Goal: Task Accomplishment & Management: Use online tool/utility

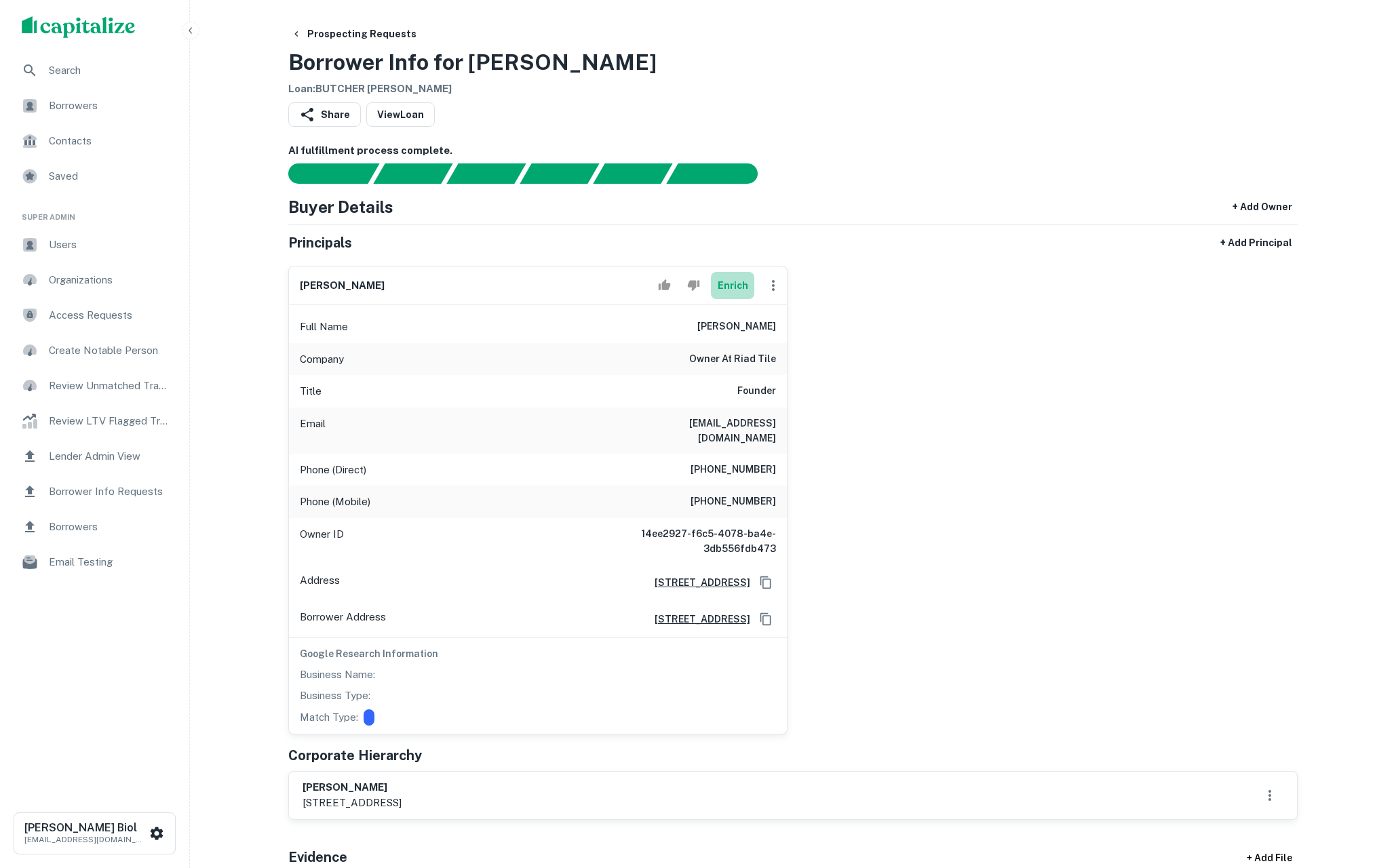
click at [735, 287] on button "Enrich" at bounding box center [732, 285] width 43 height 27
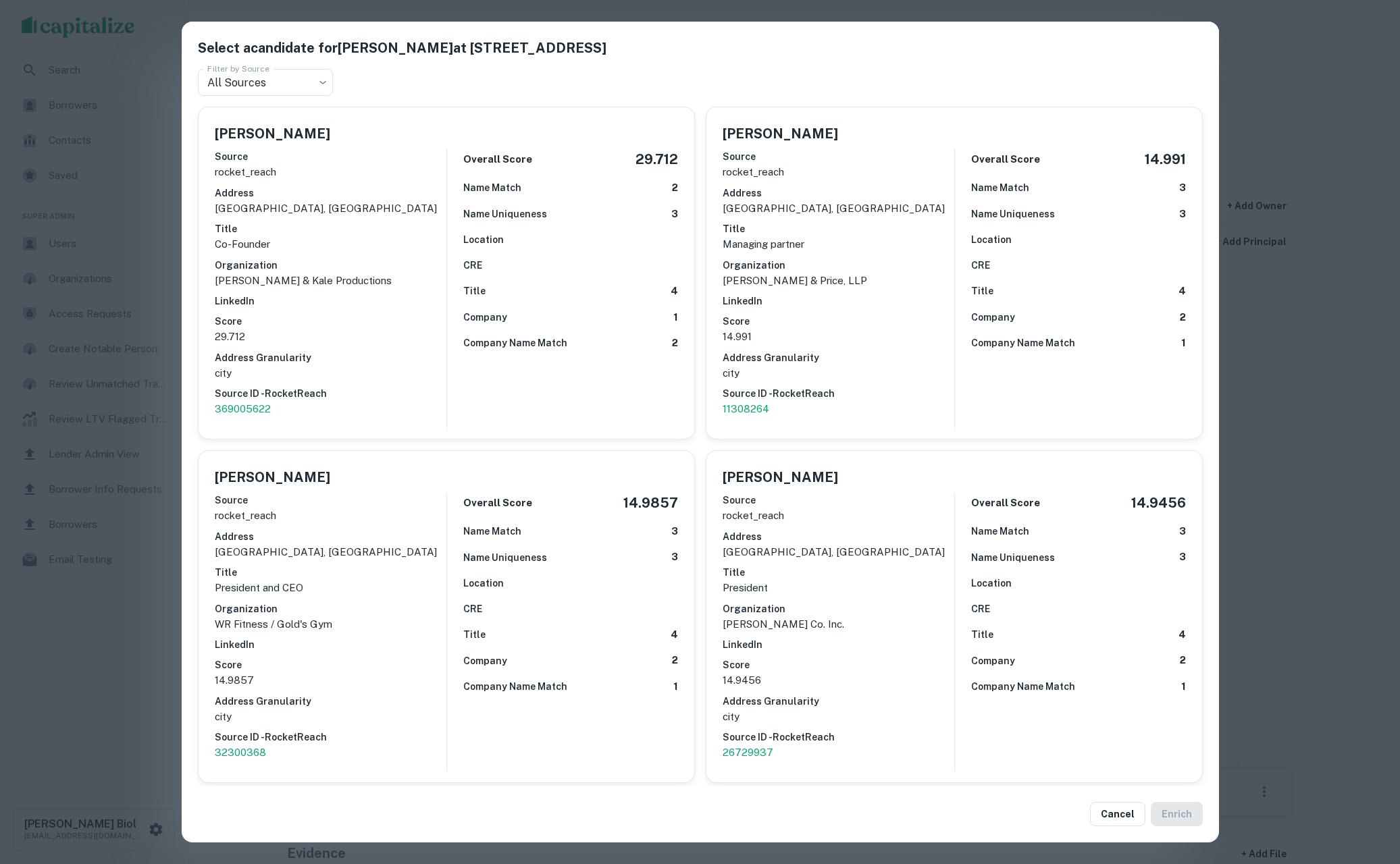
click at [127, 727] on div "Select a candidate for Kale Nolan Butcher at 5435 richmond ave. Filter by Sourc…" at bounding box center [700, 432] width 1400 height 864
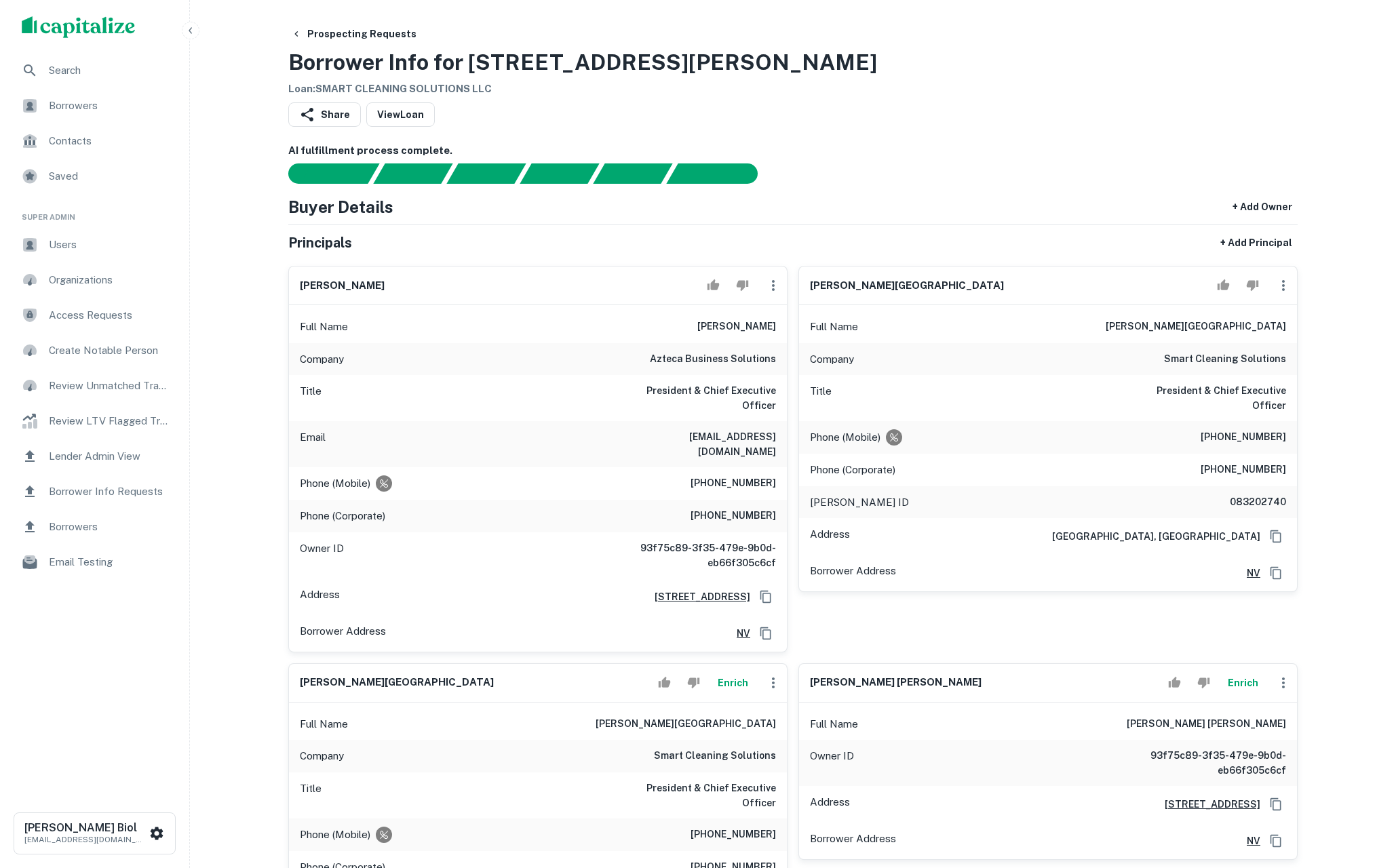
click at [1057, 102] on div "Share View Loan" at bounding box center [793, 117] width 1009 height 30
click at [79, 115] on div "Borrowers" at bounding box center [95, 106] width 167 height 33
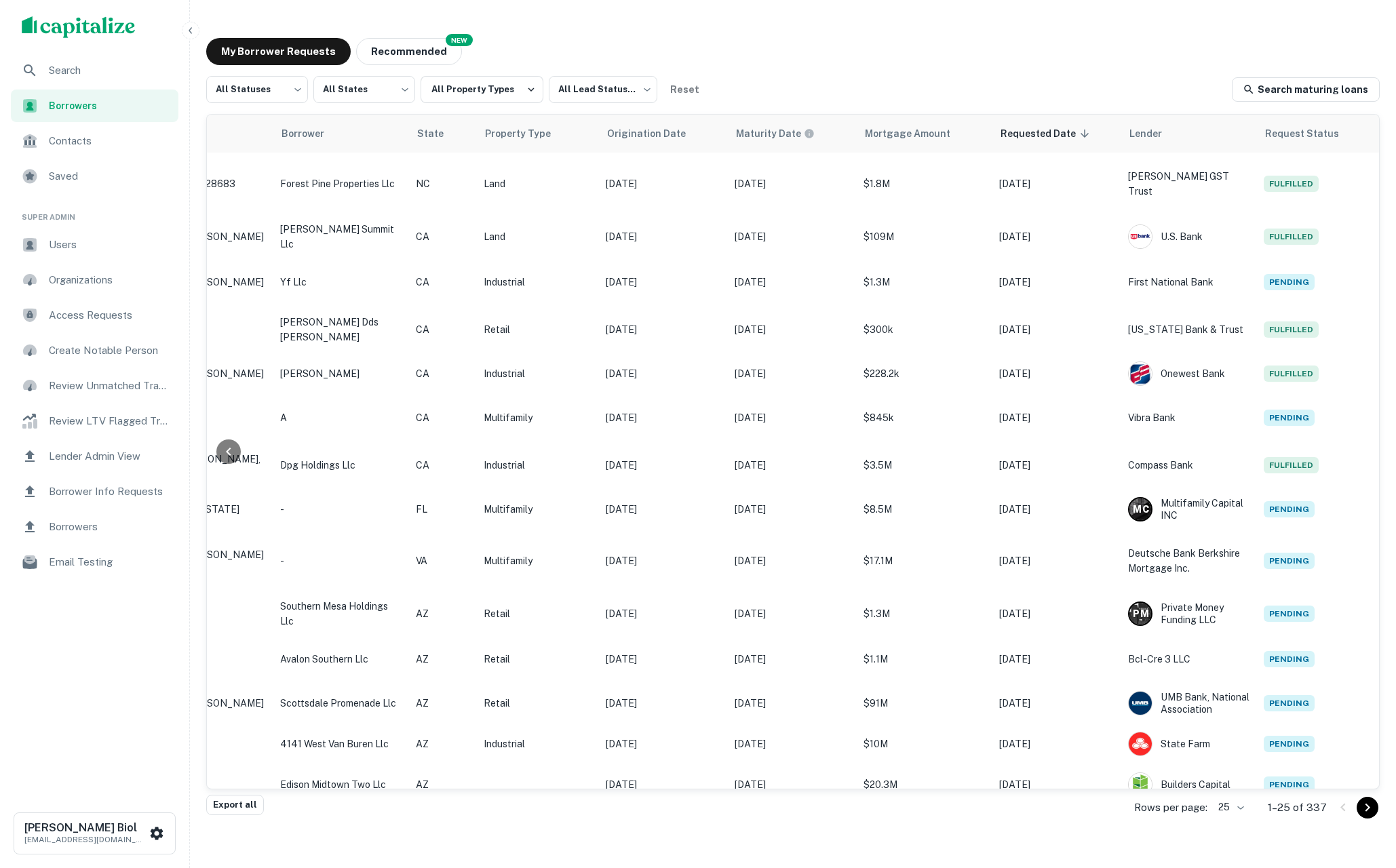
click at [801, 74] on div "My Borrower Requests NEW Recommended All Statuses *** ​ All States *** ​ All Pr…" at bounding box center [793, 418] width 1195 height 781
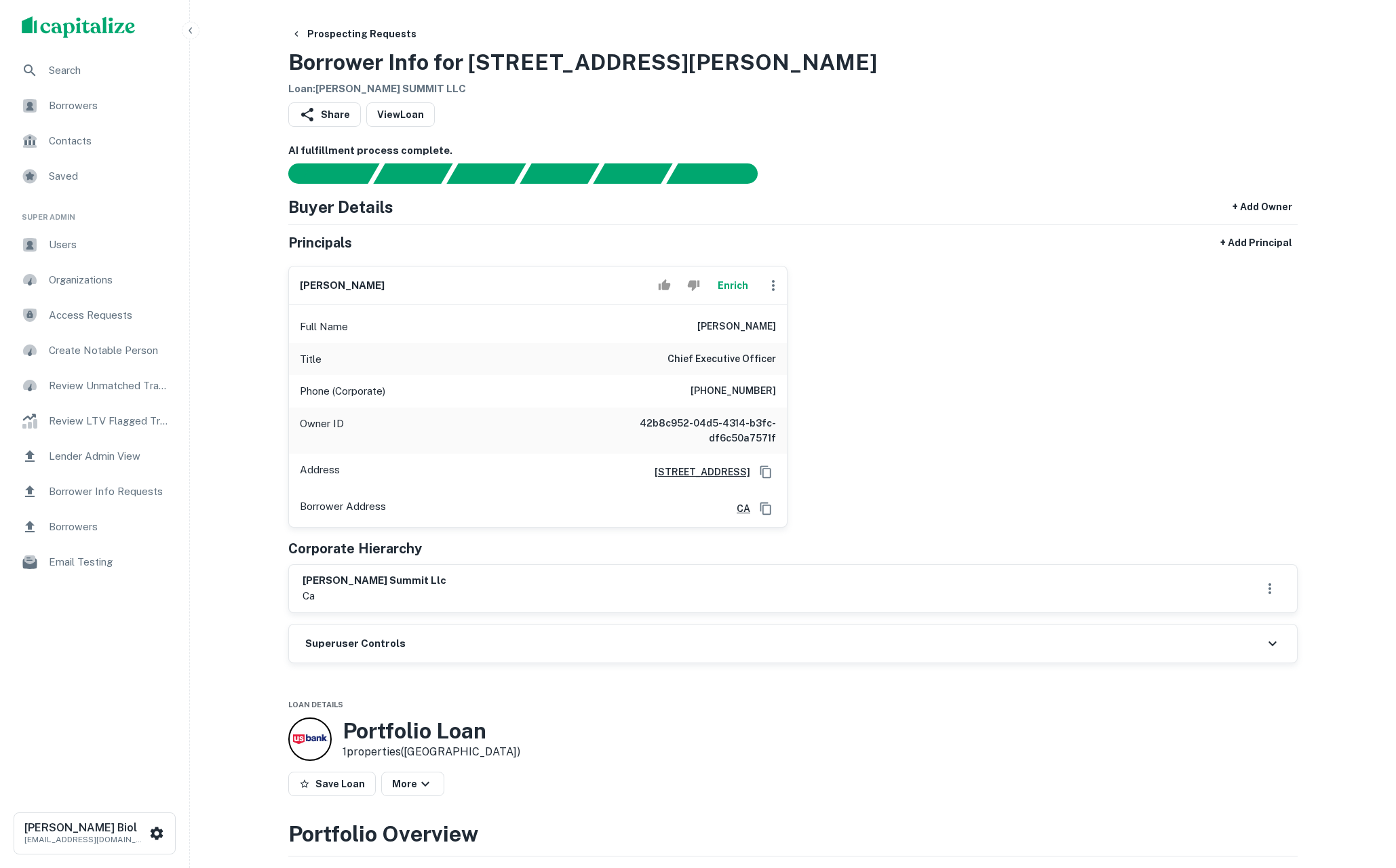
click at [722, 285] on button "Enrich" at bounding box center [732, 285] width 43 height 27
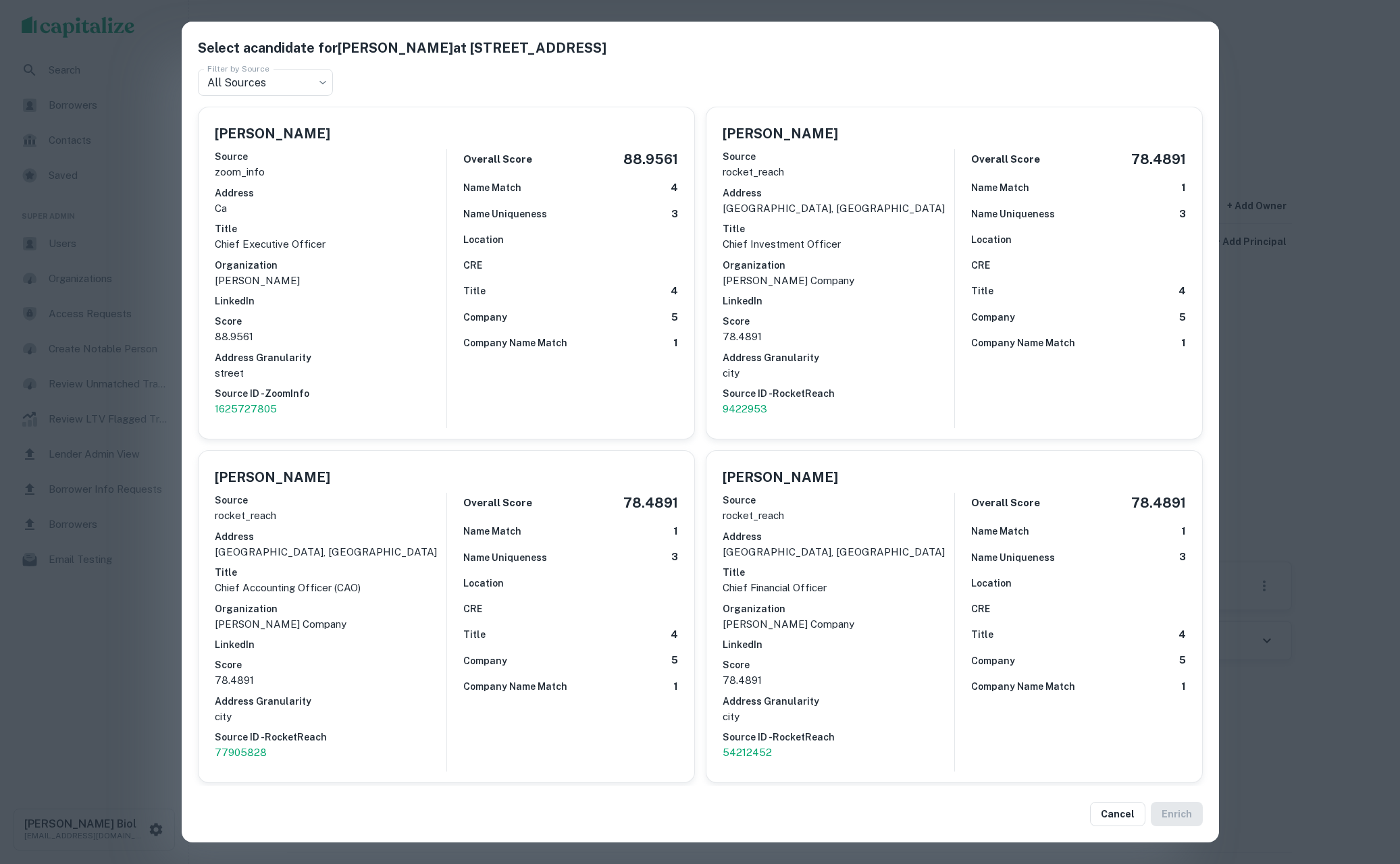
click at [160, 316] on div "Select a candidate for Jay Paul at 4 Embarcadero Ctr Ste 3620 Filter by Source …" at bounding box center [700, 432] width 1400 height 864
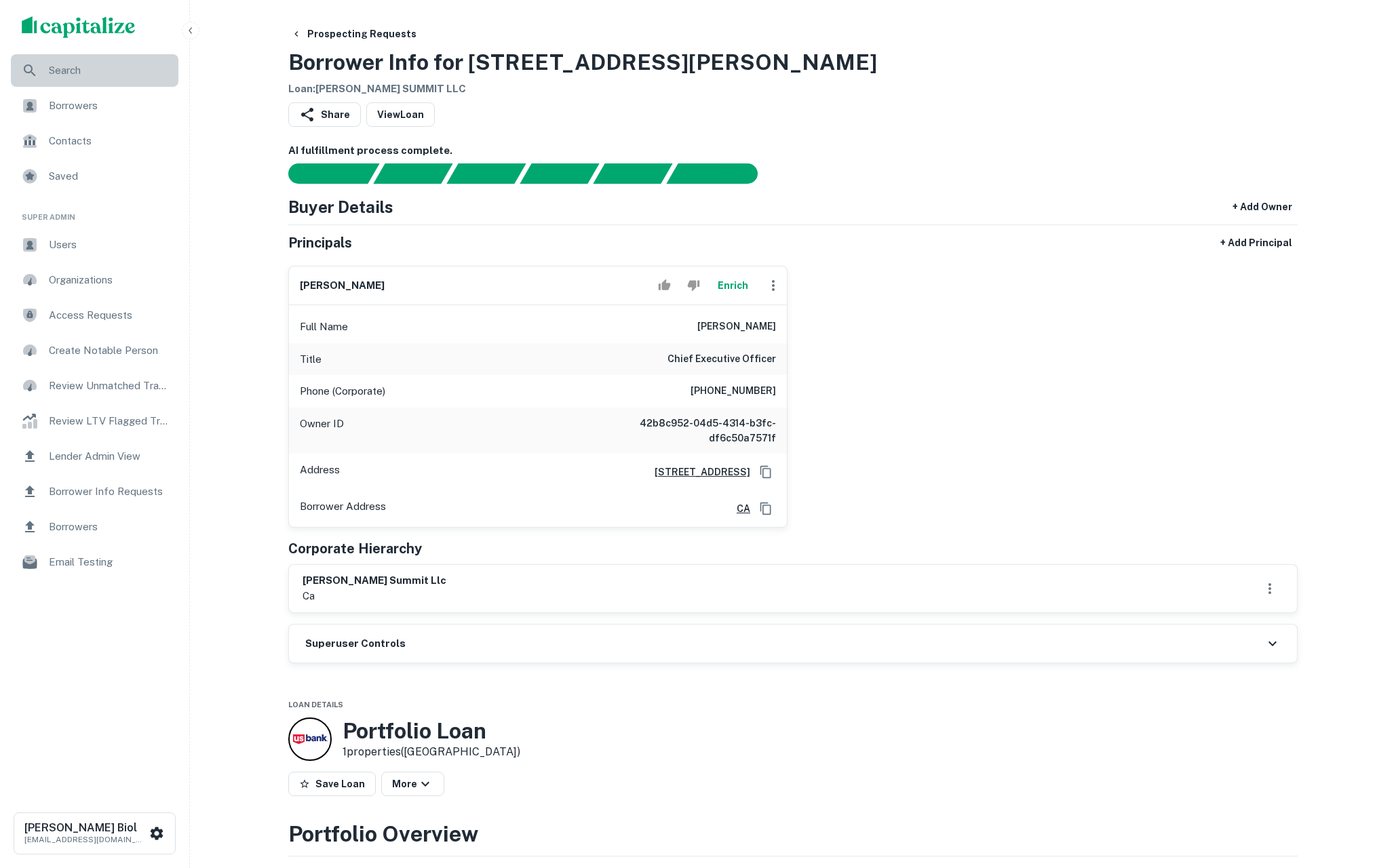
click at [56, 60] on div "Search" at bounding box center [95, 71] width 167 height 33
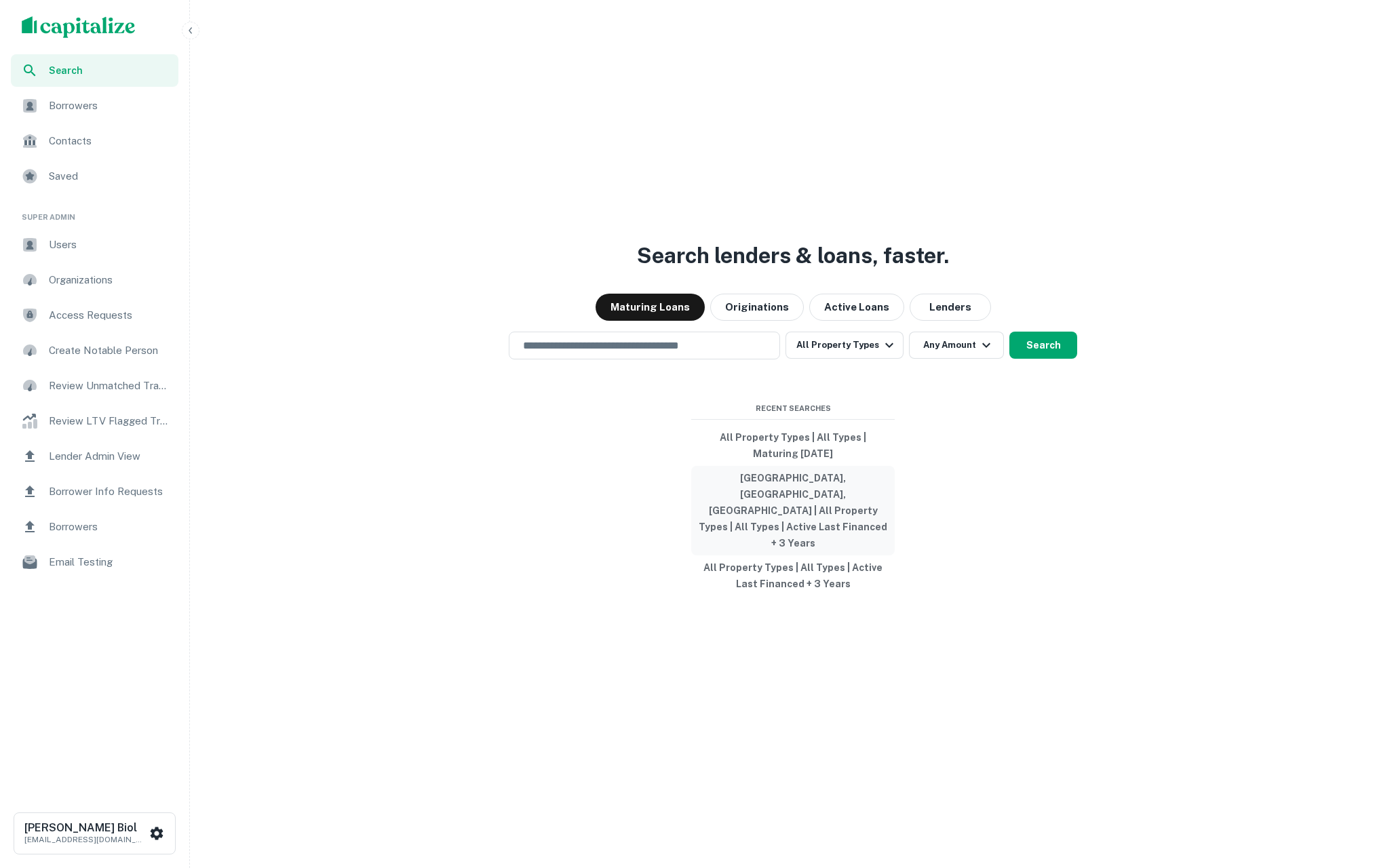
click at [820, 508] on button "[GEOGRAPHIC_DATA], [GEOGRAPHIC_DATA], [GEOGRAPHIC_DATA] | All Property Types | …" at bounding box center [793, 511] width 204 height 90
type input "**********"
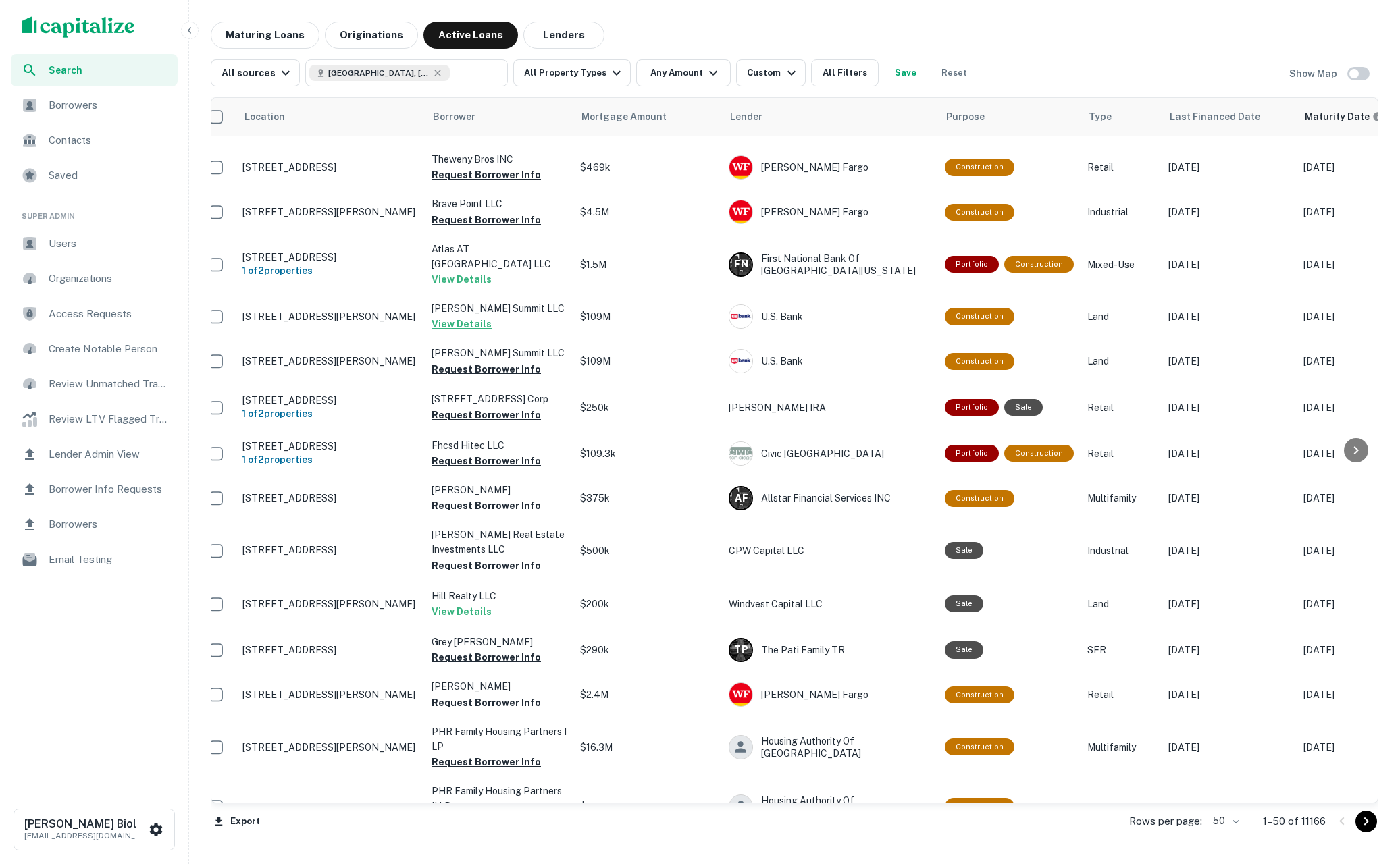
scroll to position [935, 15]
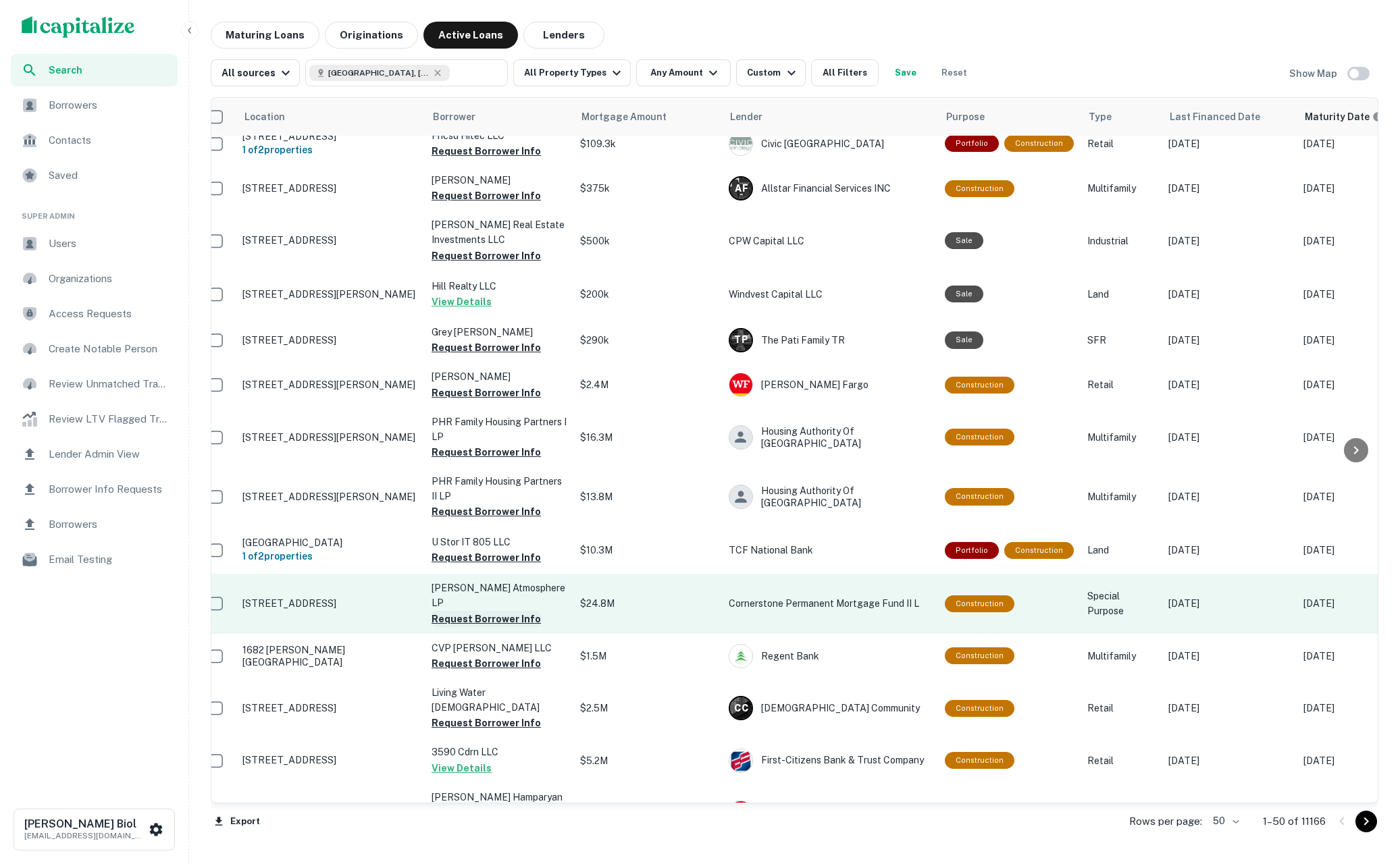
click at [506, 611] on button "Request Borrower Info" at bounding box center [486, 619] width 110 height 16
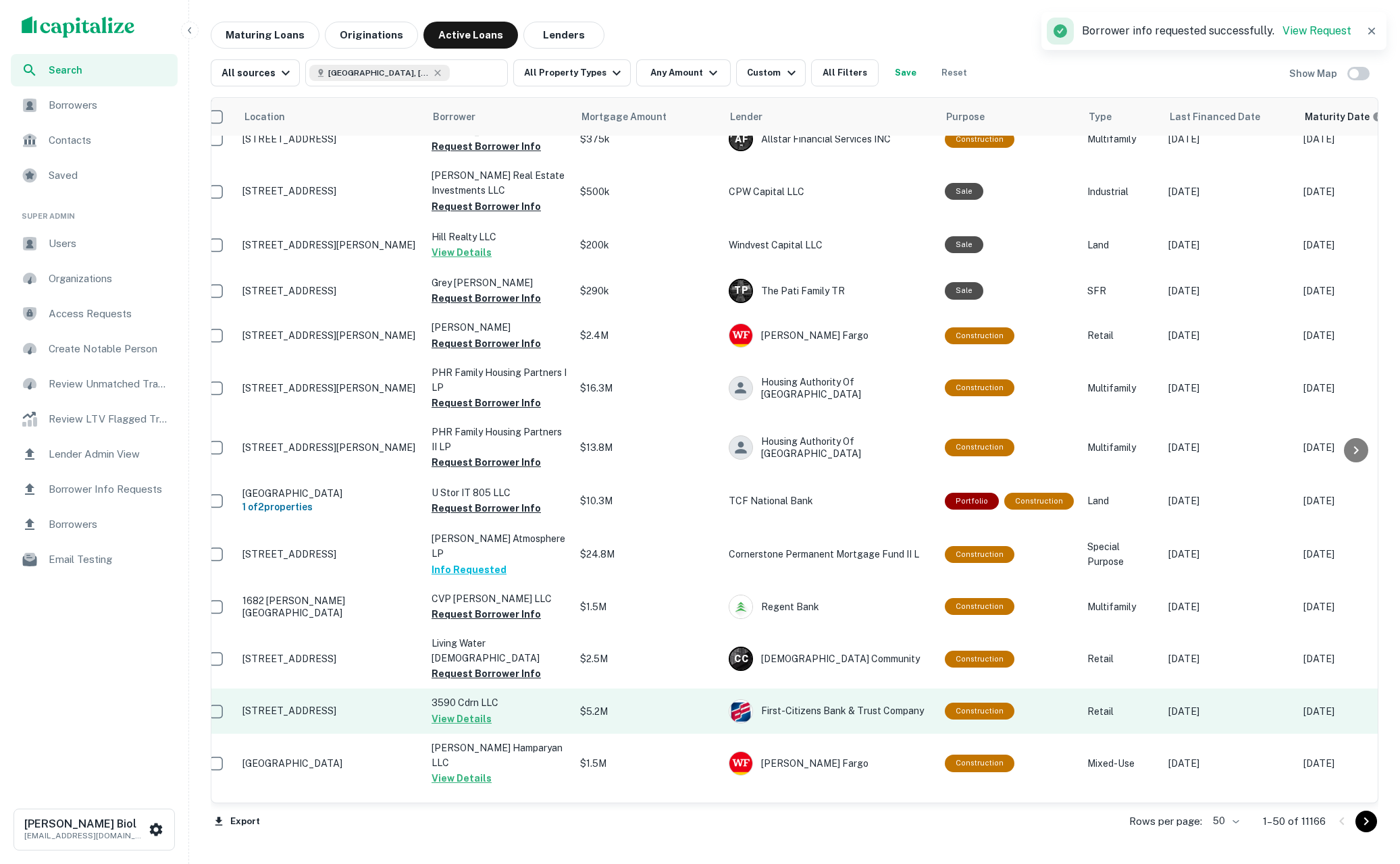
scroll to position [1032, 15]
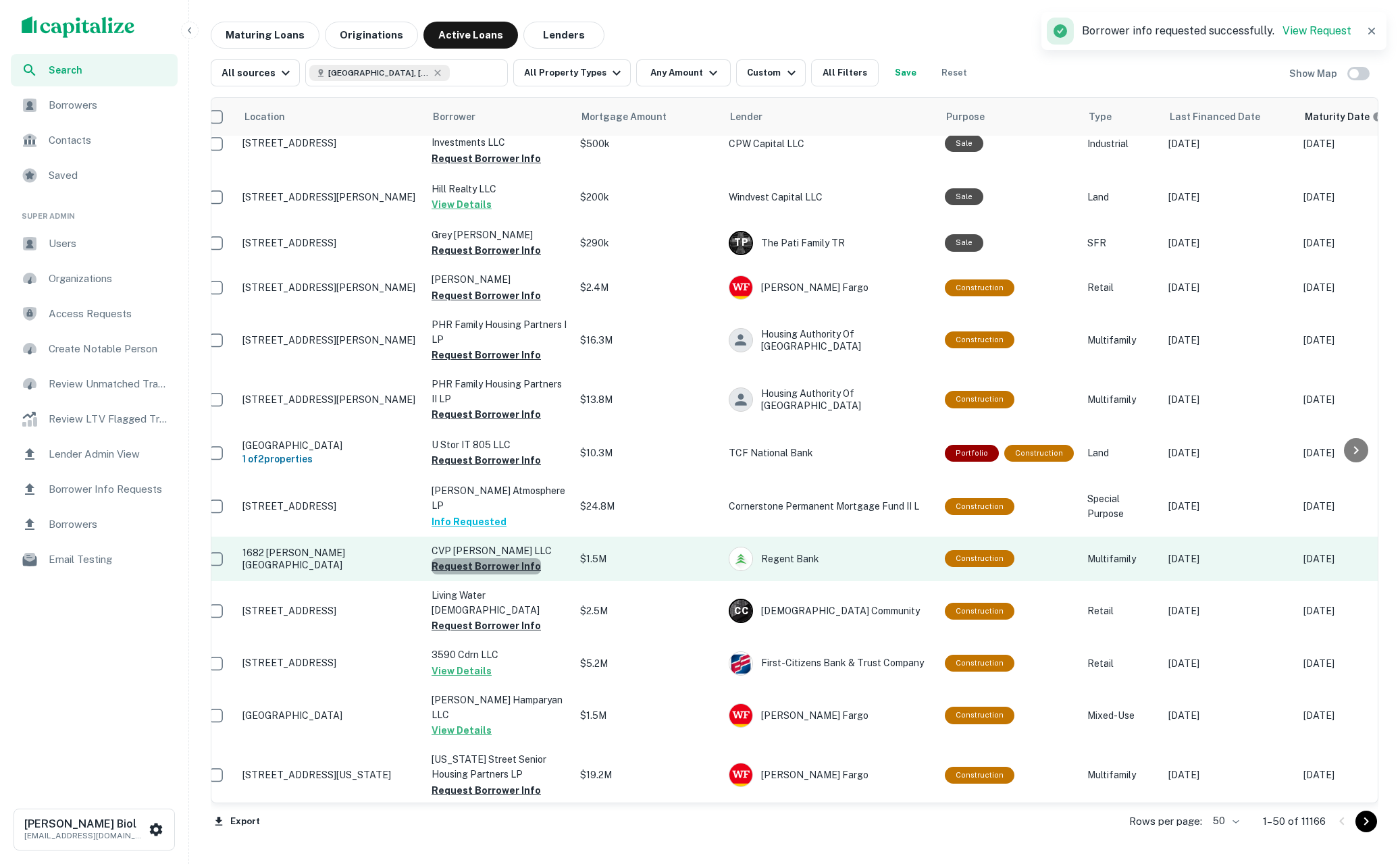
click at [494, 559] on button "Request Borrower Info" at bounding box center [486, 566] width 110 height 16
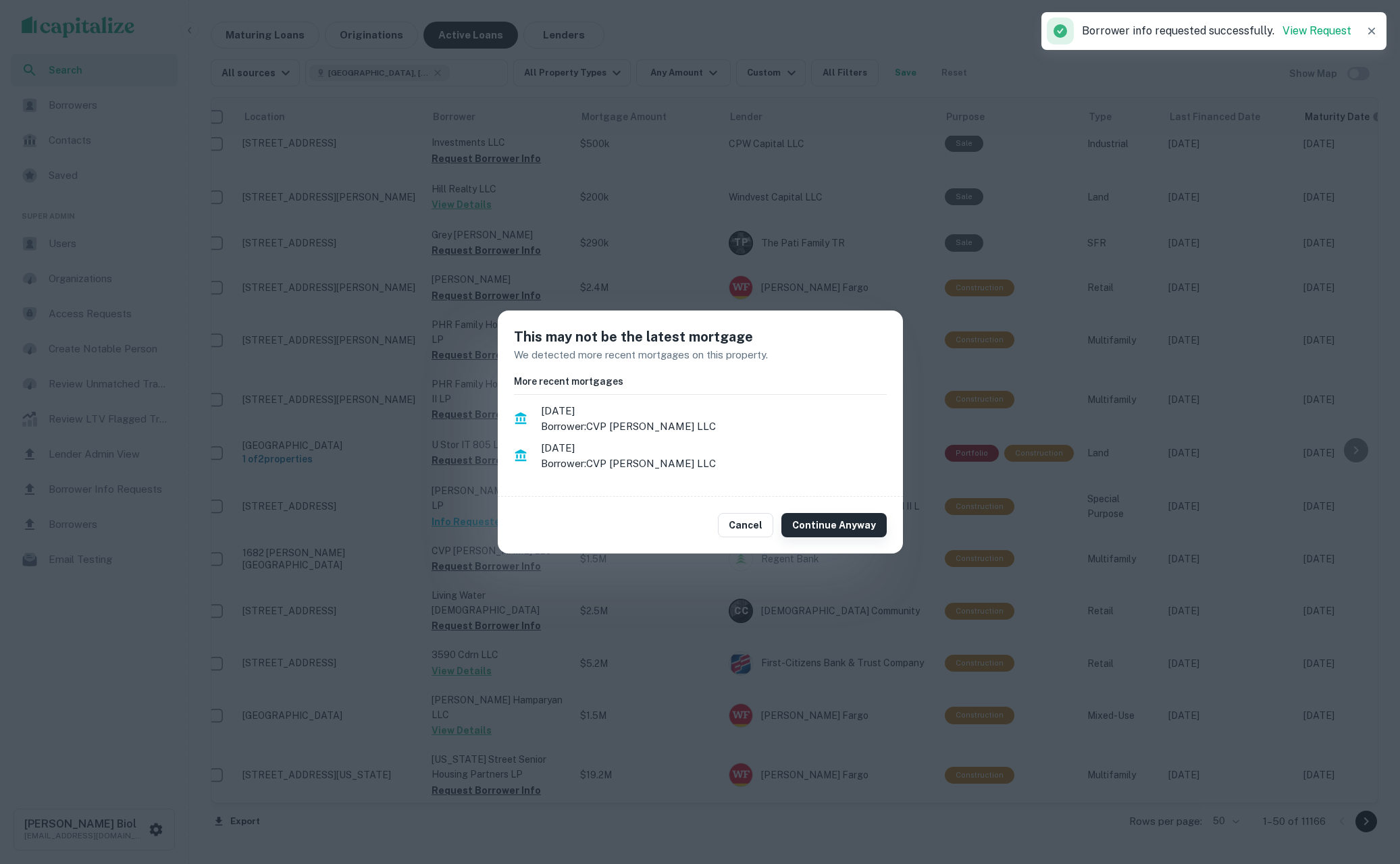
click at [822, 519] on button "Continue Anyway" at bounding box center [834, 525] width 106 height 25
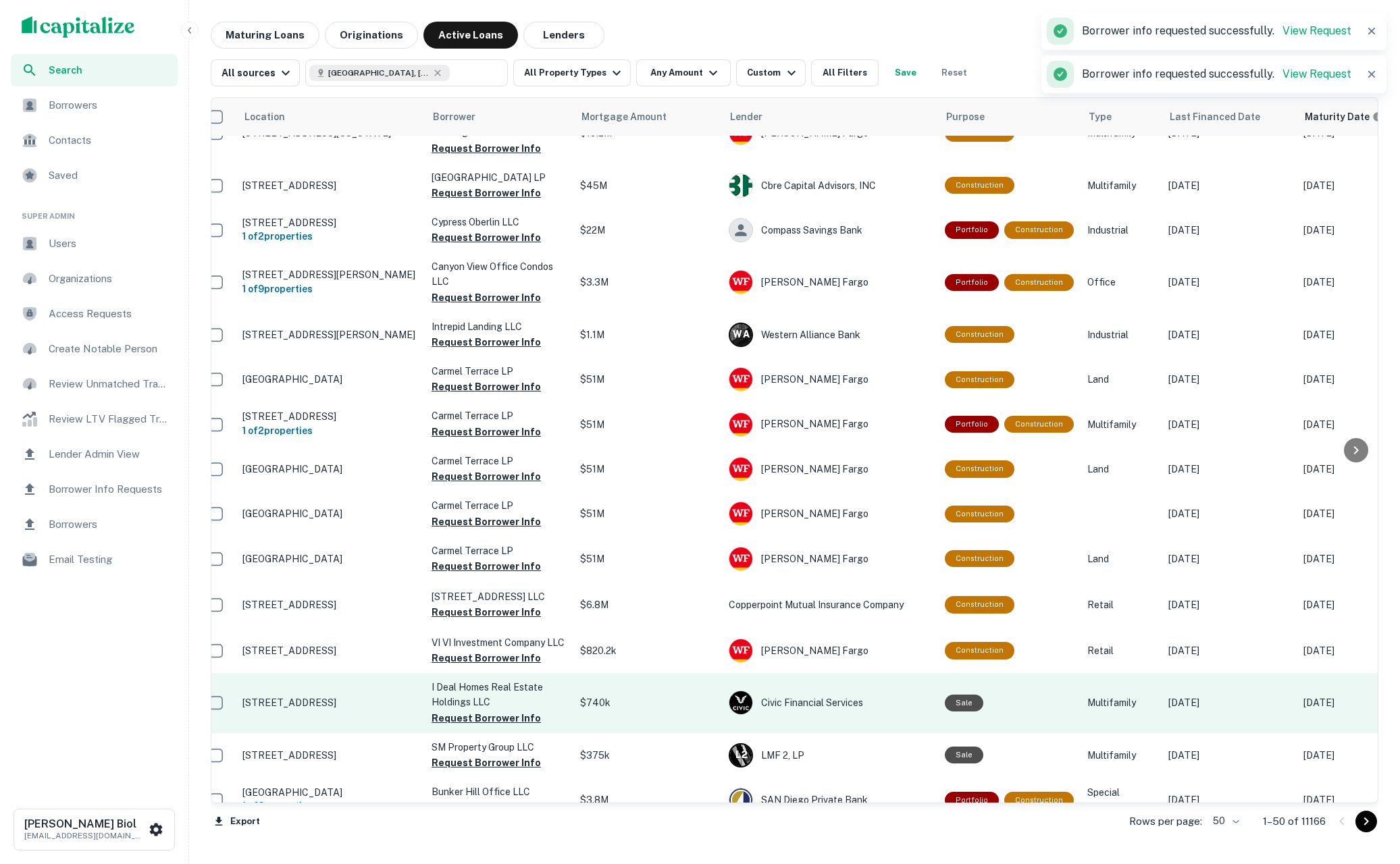
scroll to position [1733, 15]
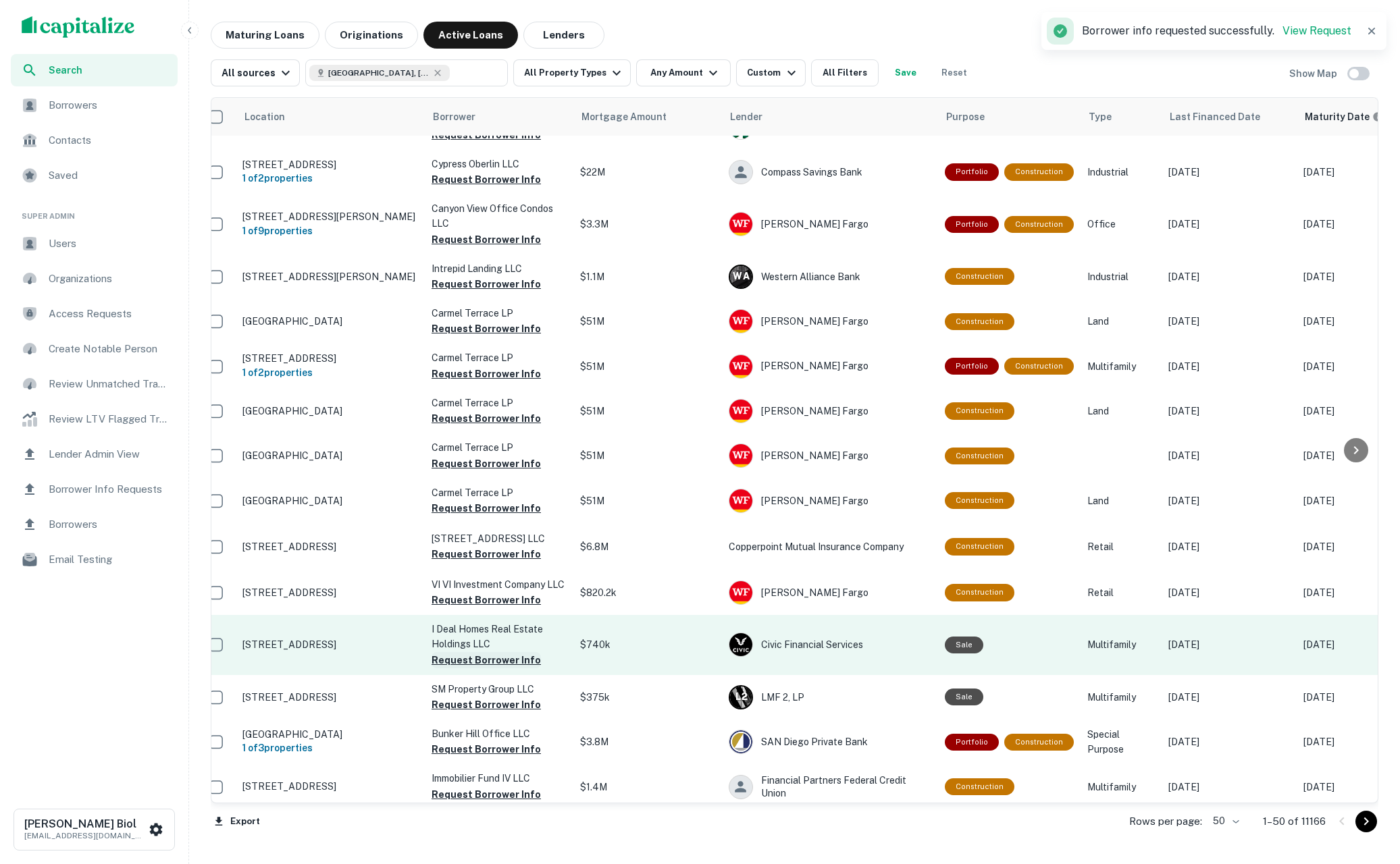
click at [489, 652] on button "Request Borrower Info" at bounding box center [486, 660] width 110 height 16
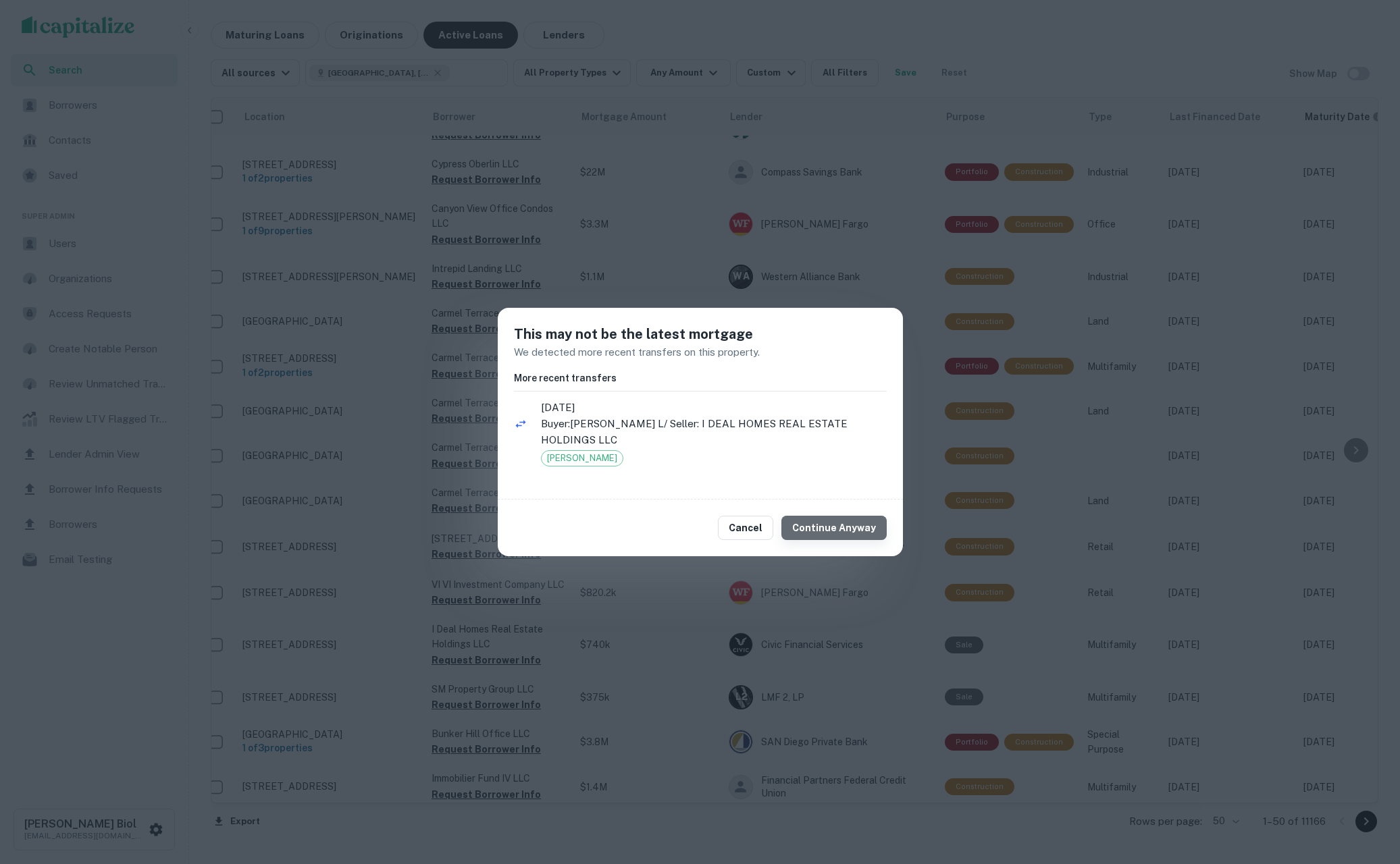
click at [841, 528] on button "Continue Anyway" at bounding box center [834, 528] width 106 height 25
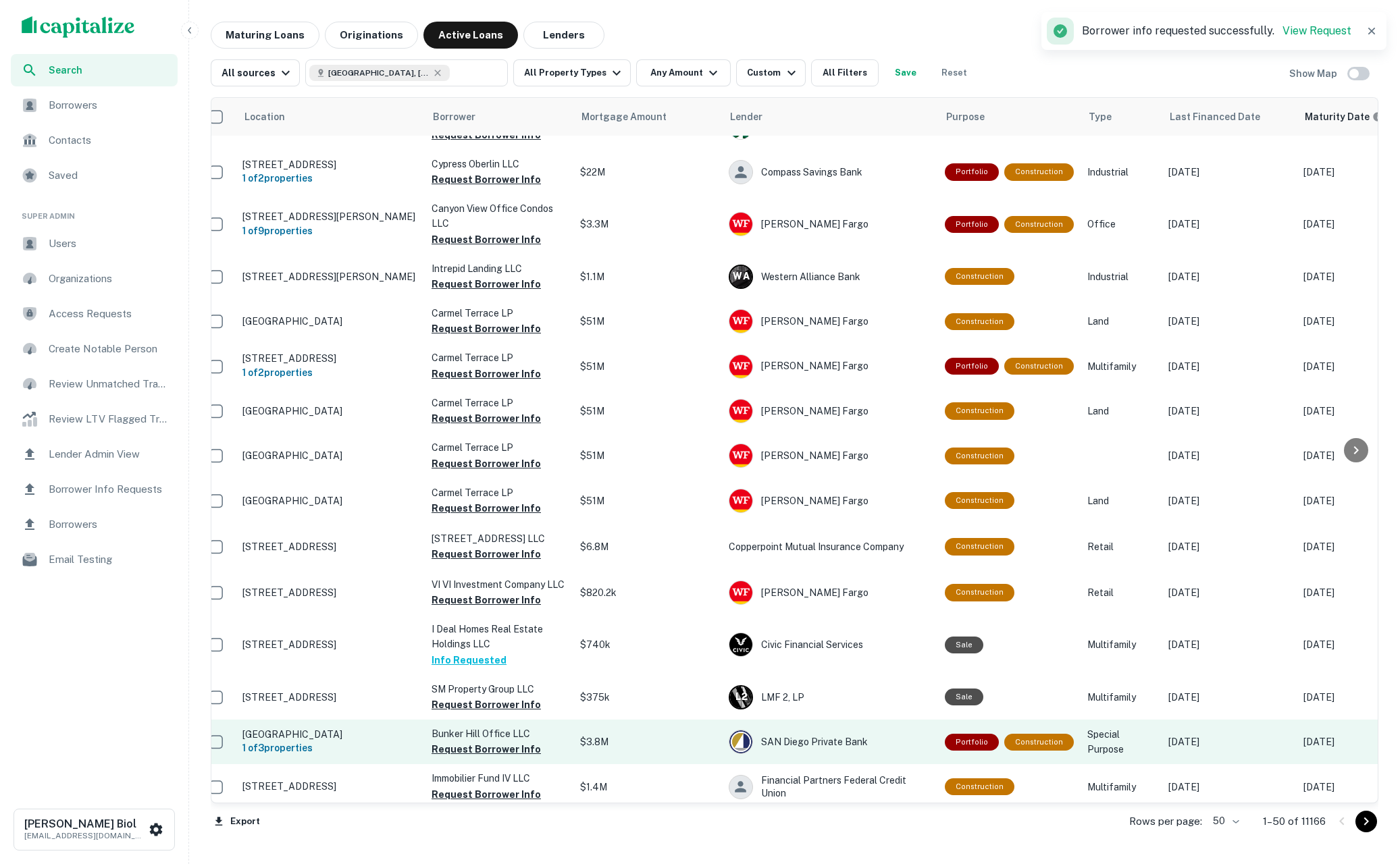
scroll to position [1733, 0]
